Goal: Register for event/course

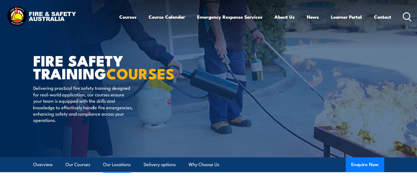
click at [111, 163] on link "Our Locations" at bounding box center [117, 164] width 28 height 15
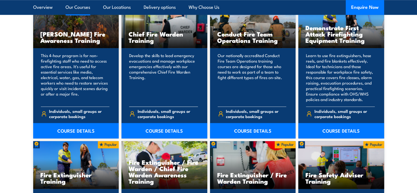
scroll to position [603, 0]
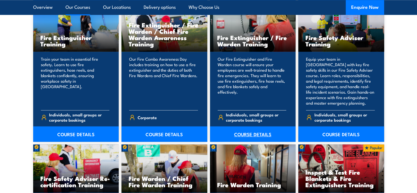
click at [243, 132] on link "COURSE DETAILS" at bounding box center [253, 133] width 86 height 15
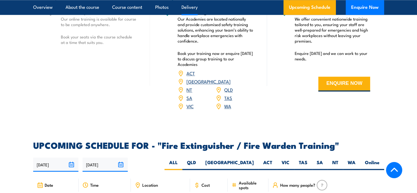
scroll to position [822, 0]
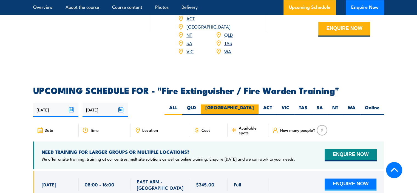
click at [245, 104] on label "NSW" at bounding box center [230, 109] width 58 height 11
click at [254, 104] on input "NSW" at bounding box center [256, 106] width 4 height 4
radio input "true"
